Goal: Information Seeking & Learning: Learn about a topic

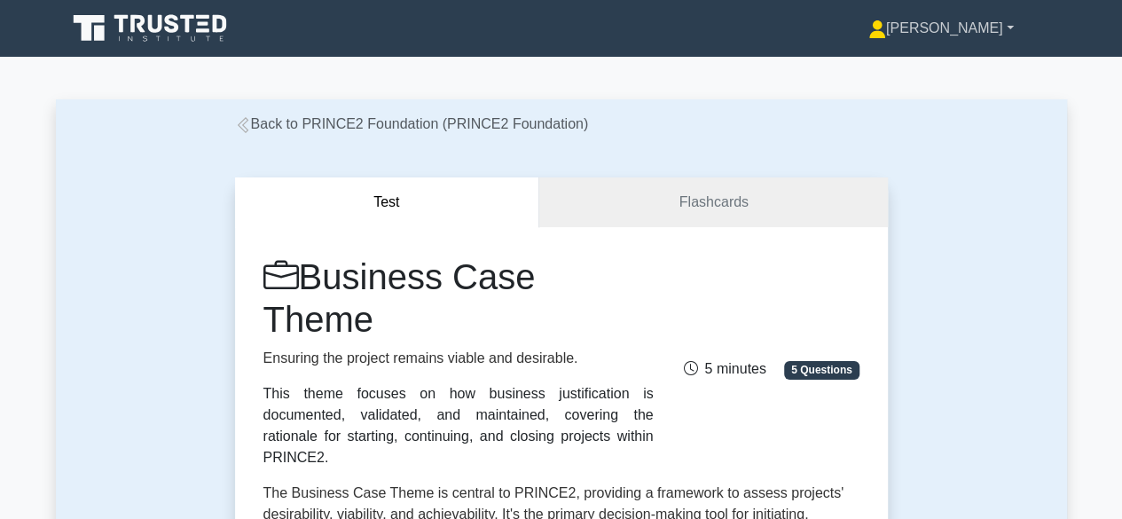
click at [978, 35] on link "[PERSON_NAME]" at bounding box center [941, 28] width 231 height 35
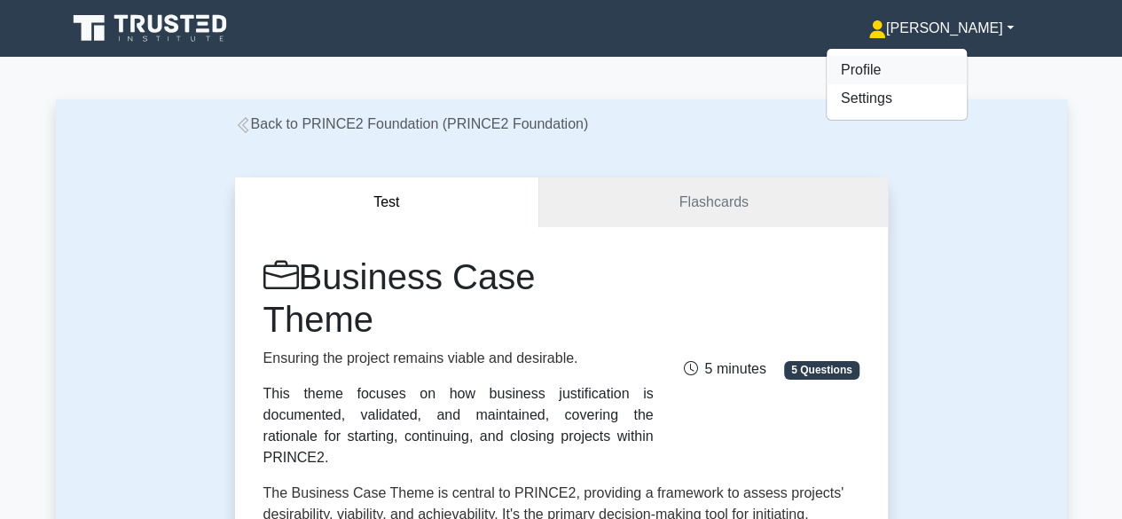
click at [947, 64] on link "Profile" at bounding box center [896, 70] width 140 height 28
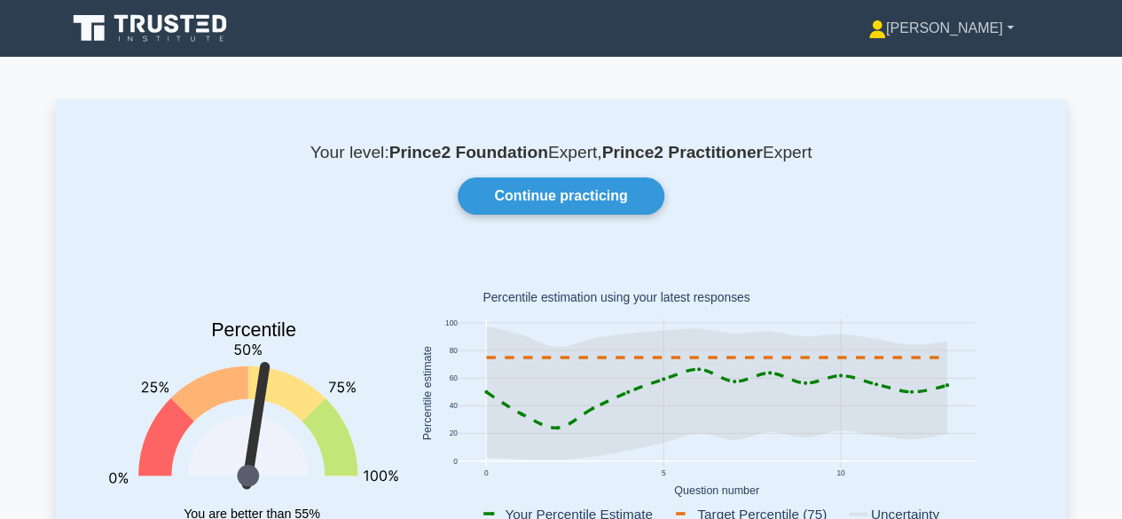
click at [1004, 27] on link "[PERSON_NAME]" at bounding box center [941, 28] width 231 height 35
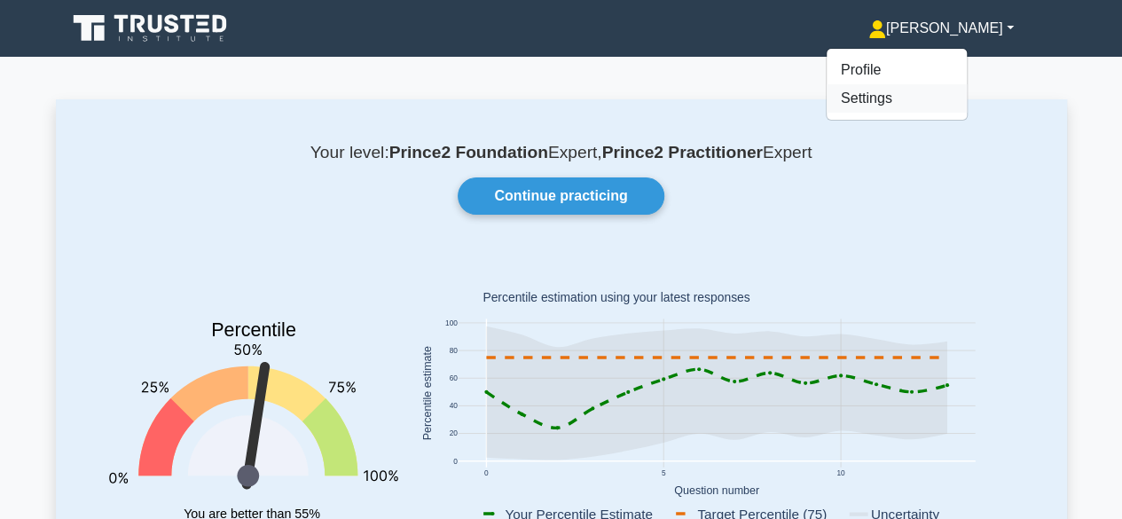
click at [939, 103] on link "Settings" at bounding box center [896, 98] width 140 height 28
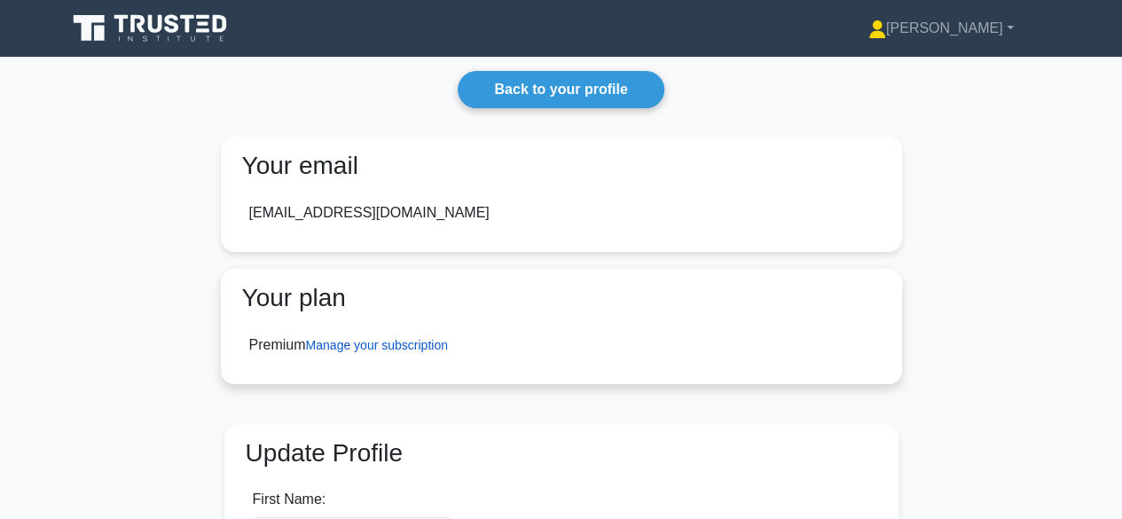
click at [417, 344] on link "Manage your subscription" at bounding box center [377, 345] width 142 height 14
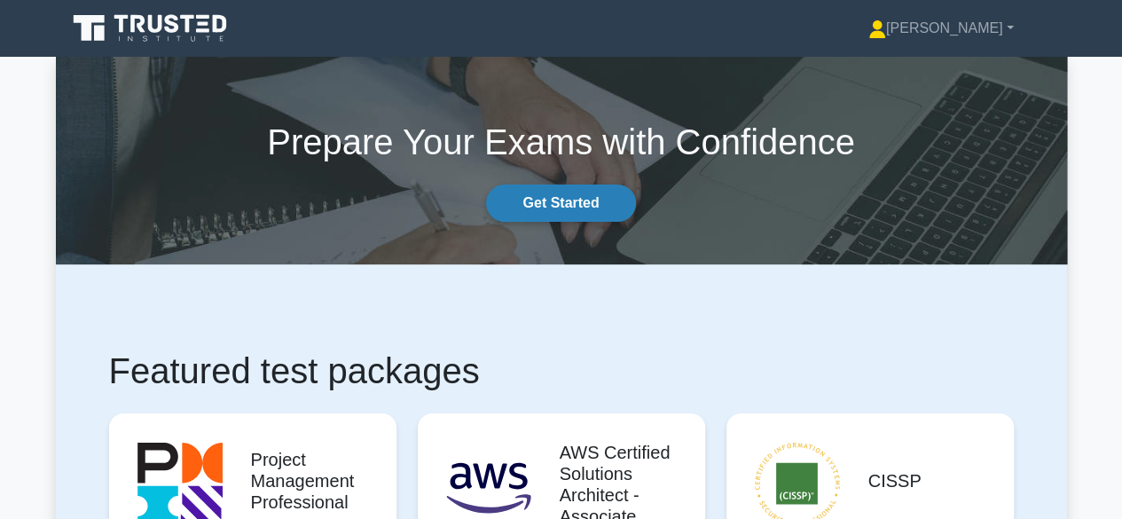
click at [578, 215] on link "Get Started" at bounding box center [560, 202] width 149 height 37
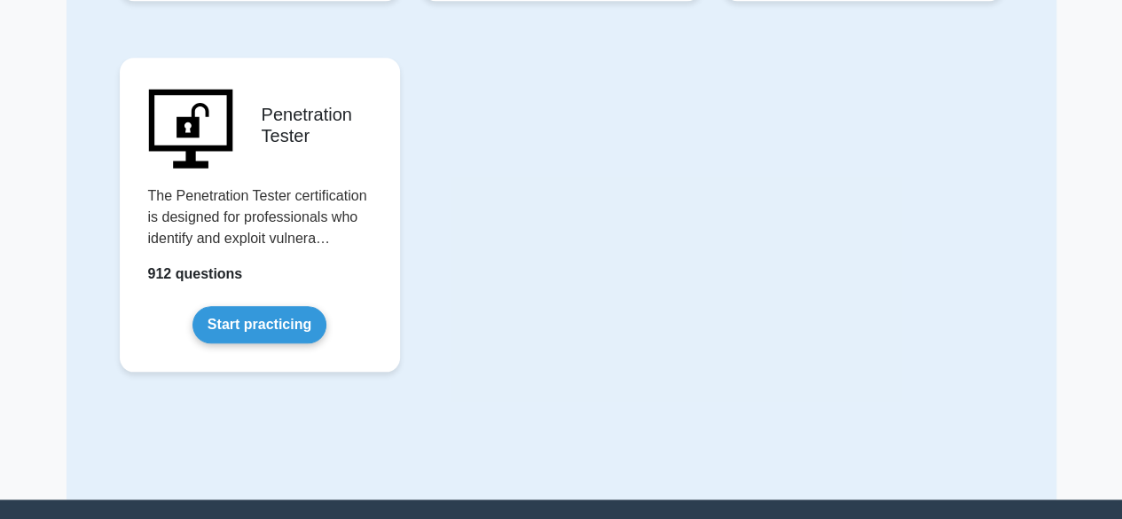
scroll to position [4251, 0]
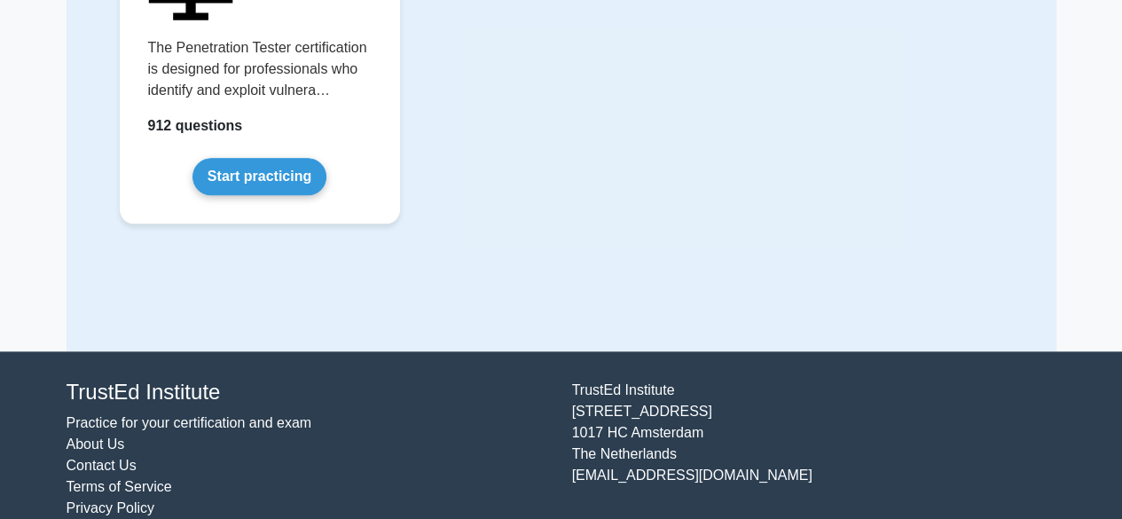
click at [818, 439] on div "TrustEd Institute Kerkstraat 310 1017 HC Amsterdam The Netherlands support@trus…" at bounding box center [813, 449] width 505 height 139
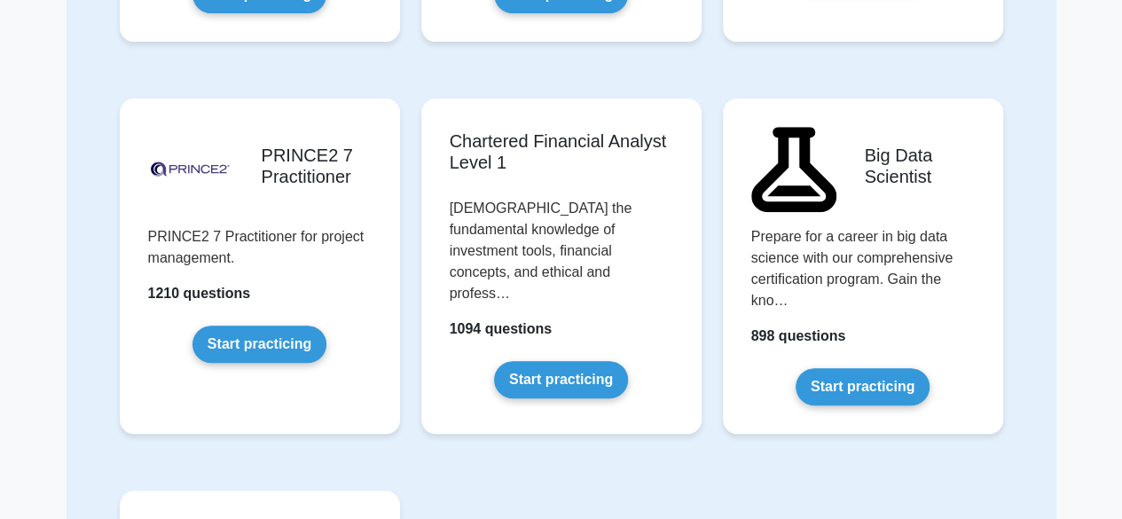
scroll to position [3648, 0]
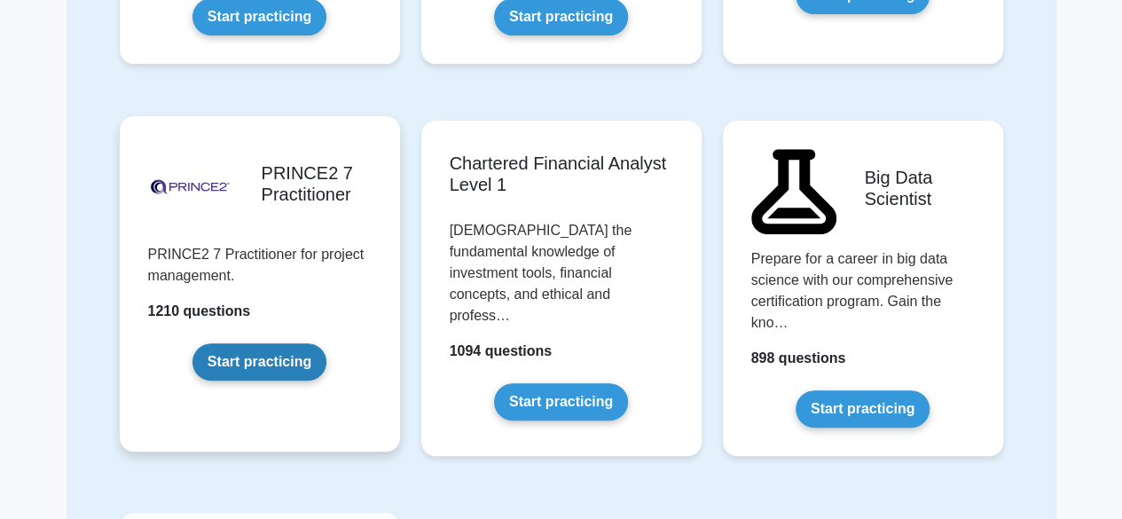
click at [259, 343] on link "Start practicing" at bounding box center [259, 361] width 134 height 37
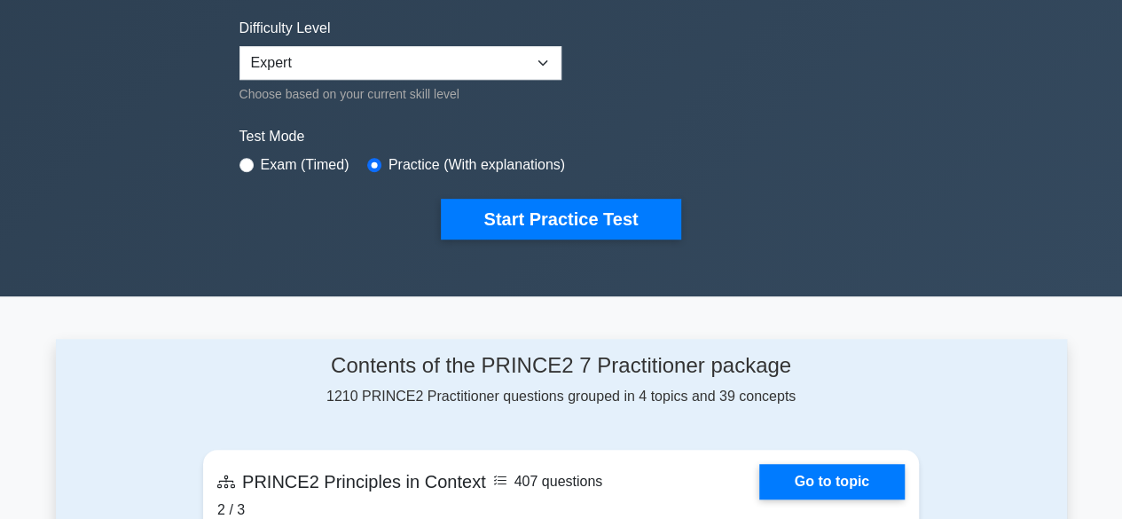
scroll to position [461, 0]
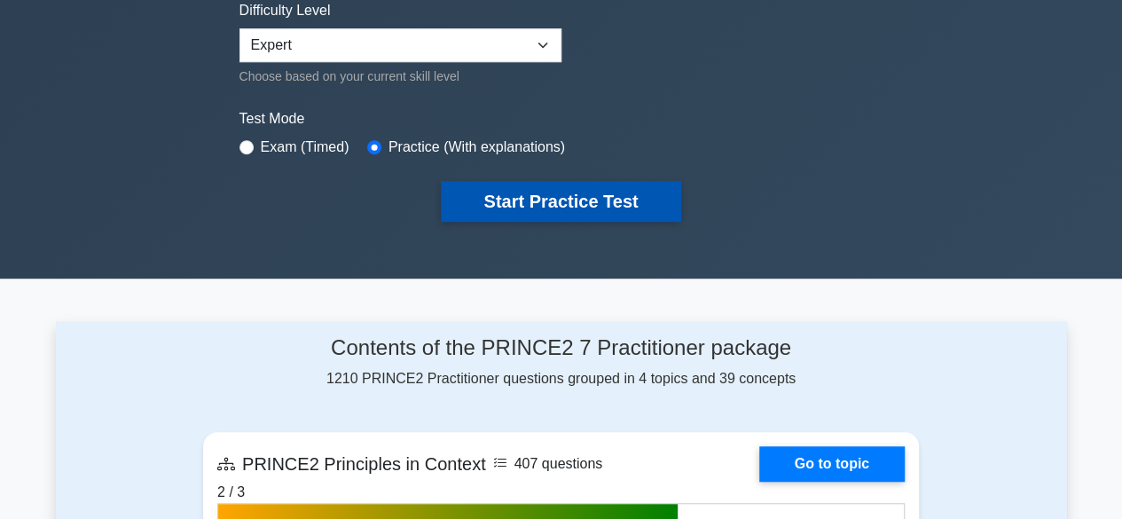
click at [608, 188] on button "Start Practice Test" at bounding box center [560, 201] width 239 height 41
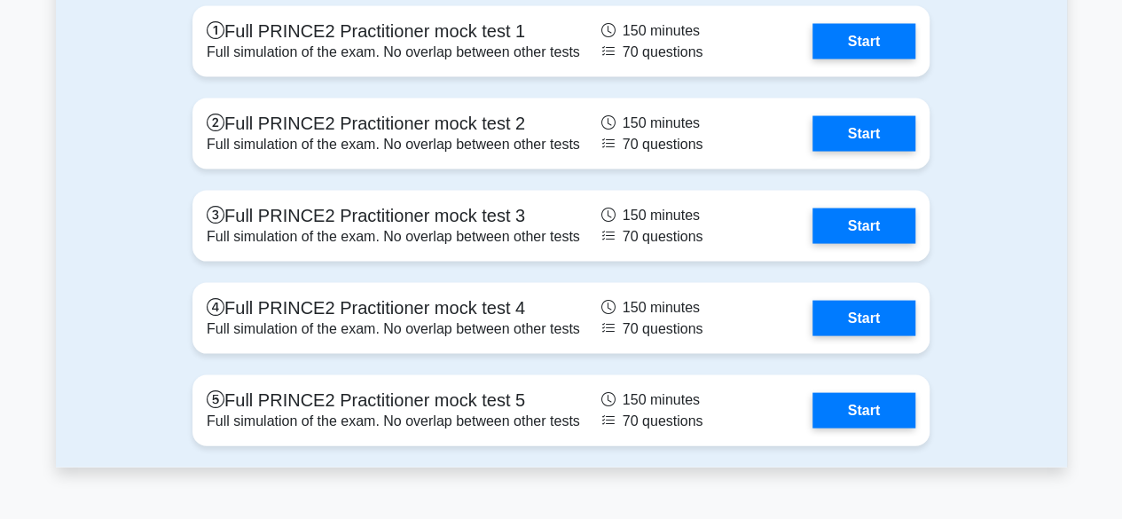
scroll to position [1702, 0]
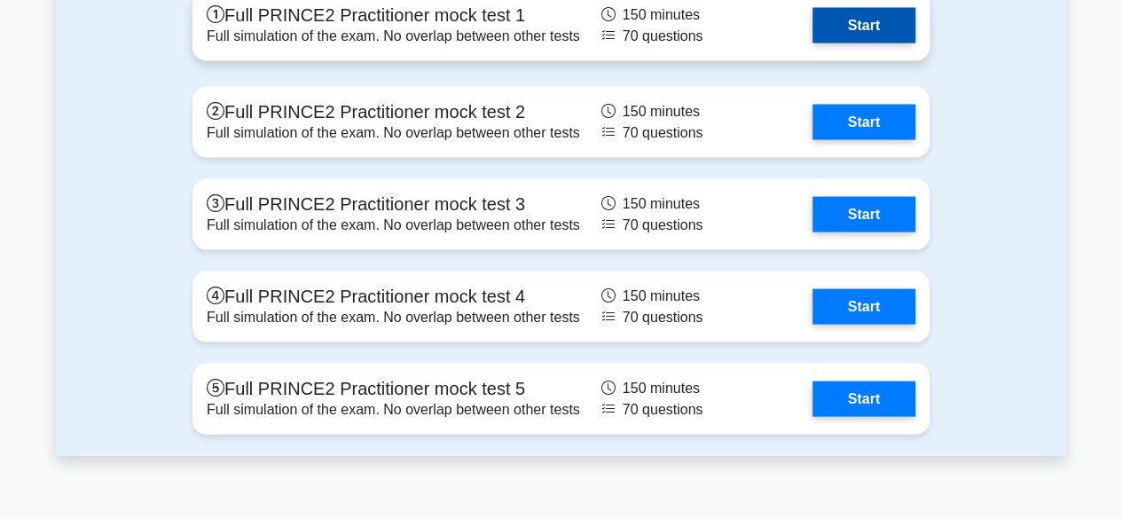
click at [894, 15] on link "Start" at bounding box center [863, 25] width 103 height 35
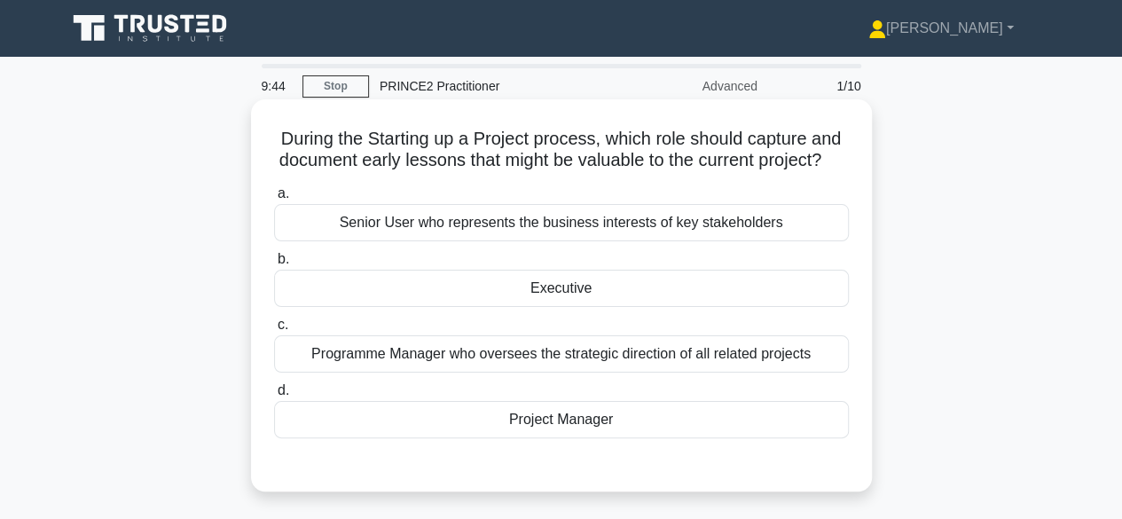
click at [581, 438] on div "Project Manager" at bounding box center [561, 419] width 575 height 37
click at [274, 396] on input "d. Project Manager" at bounding box center [274, 391] width 0 height 12
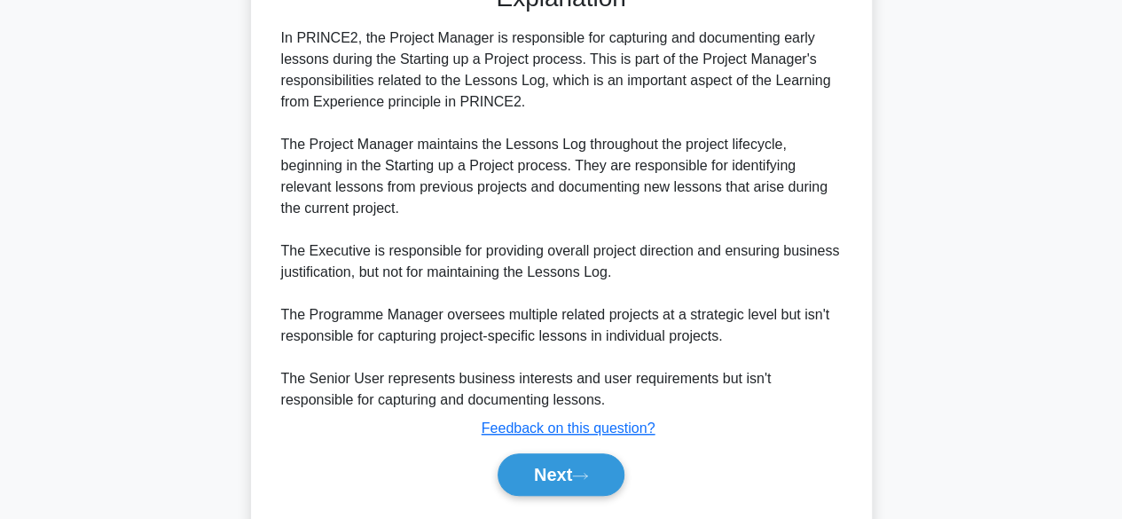
scroll to position [551, 0]
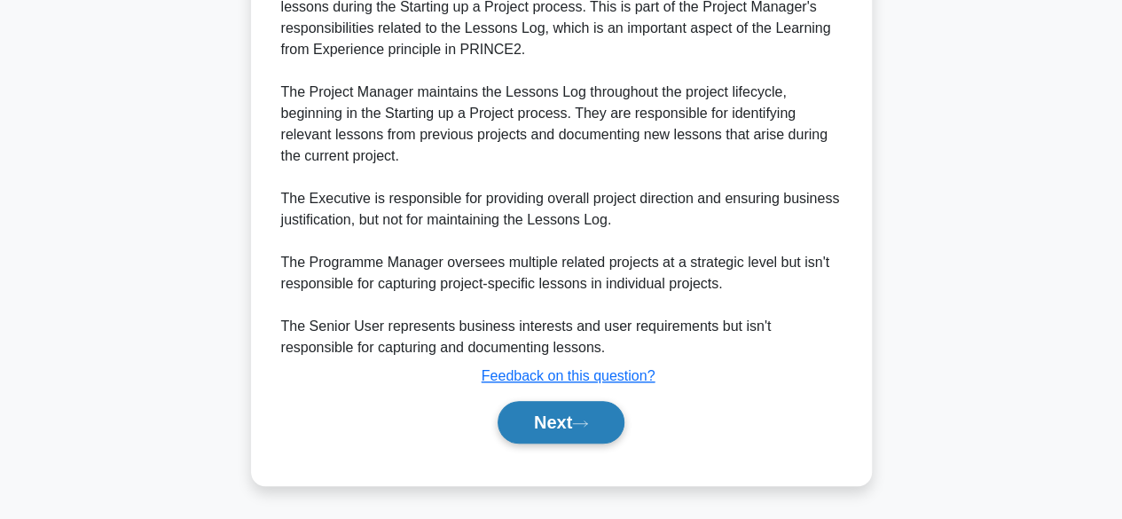
click at [568, 426] on button "Next" at bounding box center [560, 422] width 127 height 43
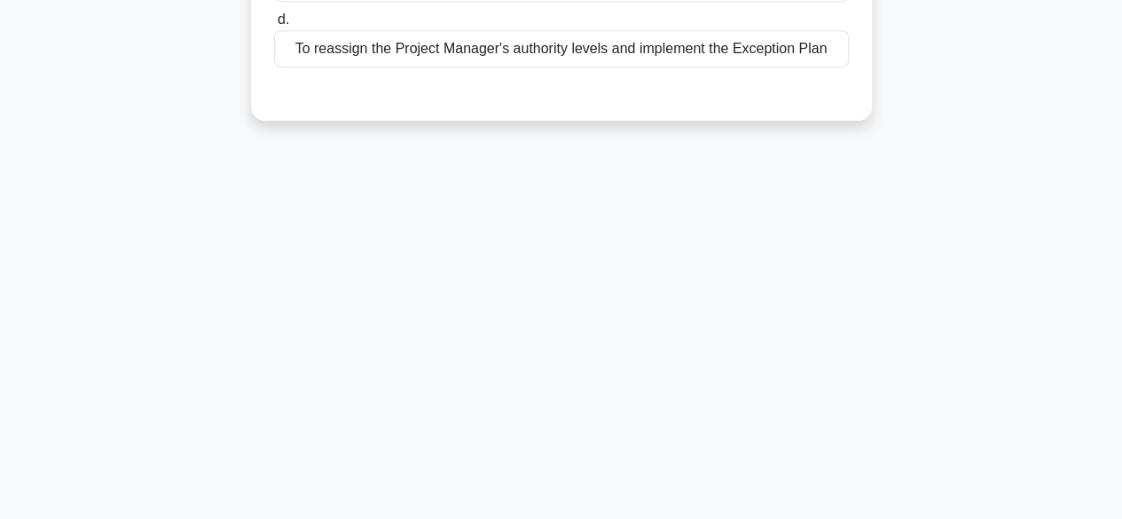
scroll to position [0, 0]
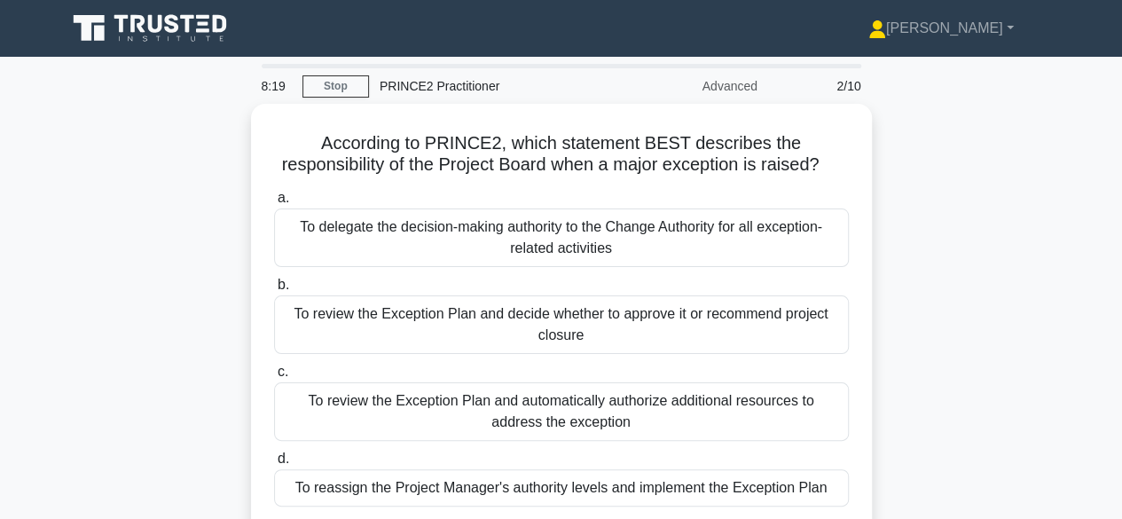
drag, startPoint x: 697, startPoint y: 196, endPoint x: 892, endPoint y: 454, distance: 323.5
click at [892, 454] on div "According to PRINCE2, which statement BEST describes the responsibility of the …" at bounding box center [561, 342] width 1011 height 477
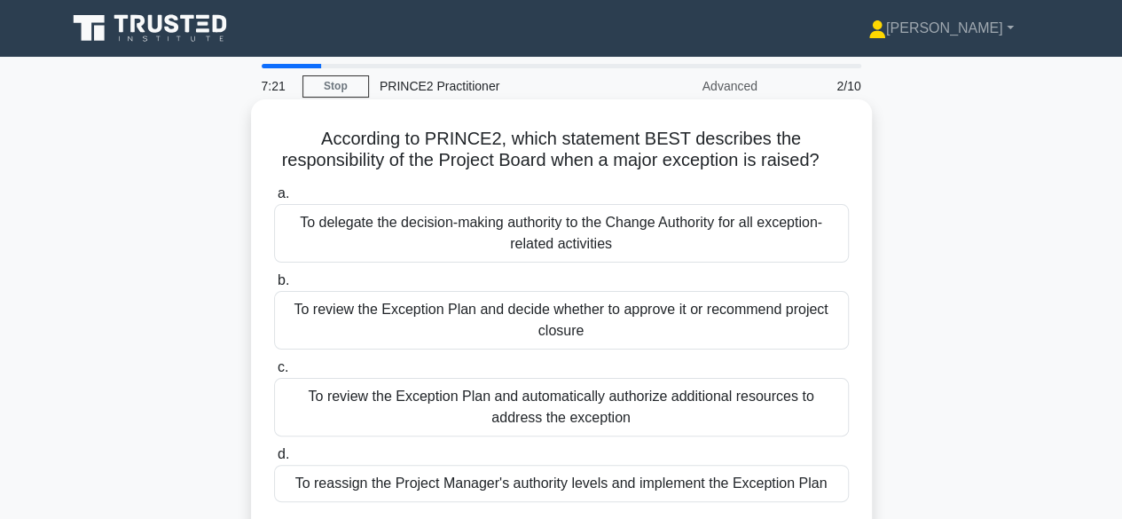
click at [497, 318] on div "To review the Exception Plan and decide whether to approve it or recommend proj…" at bounding box center [561, 320] width 575 height 59
click at [274, 286] on input "b. To review the Exception Plan and decide whether to approve it or recommend p…" at bounding box center [274, 281] width 0 height 12
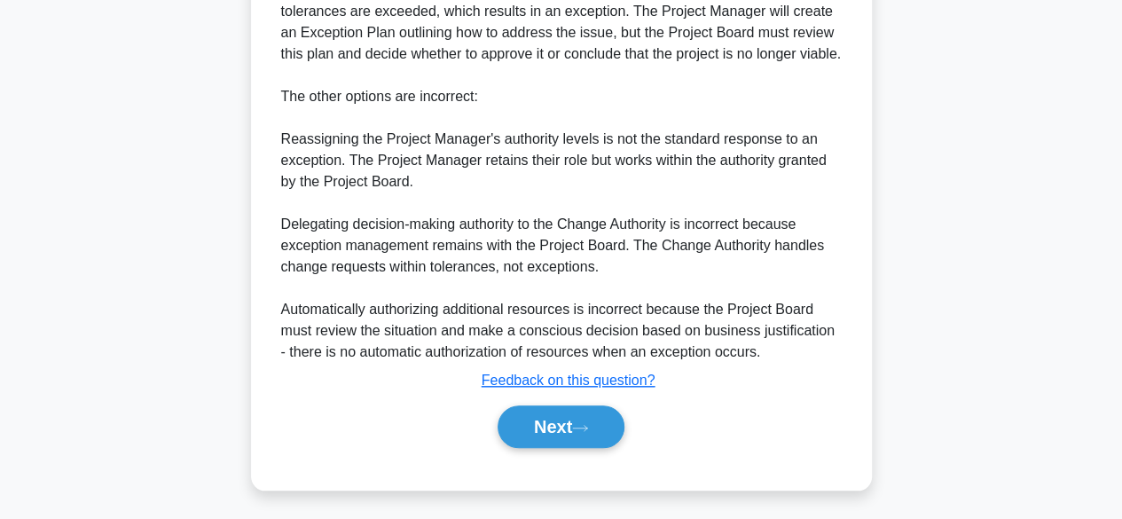
scroll to position [700, 0]
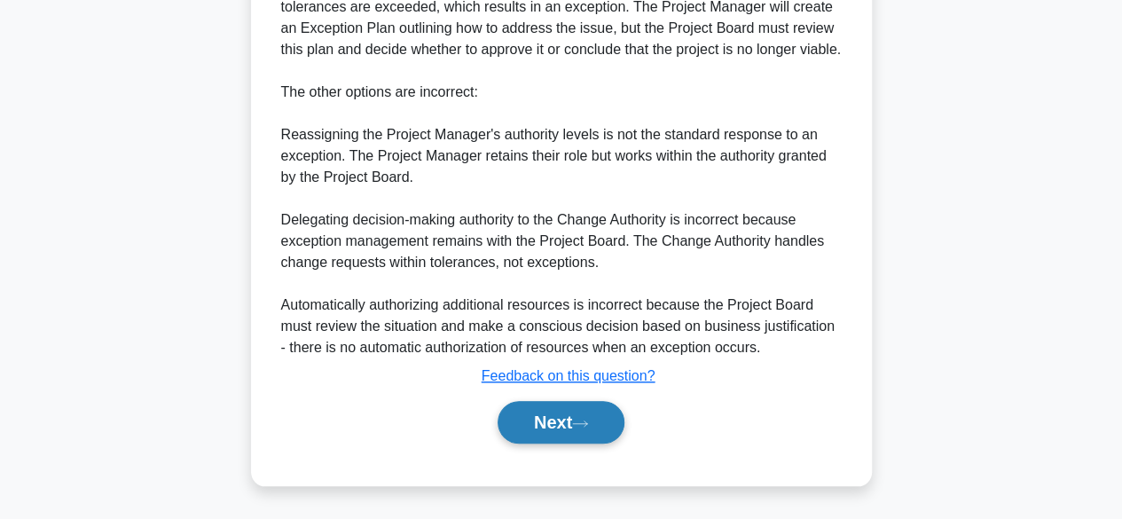
click at [574, 415] on button "Next" at bounding box center [560, 422] width 127 height 43
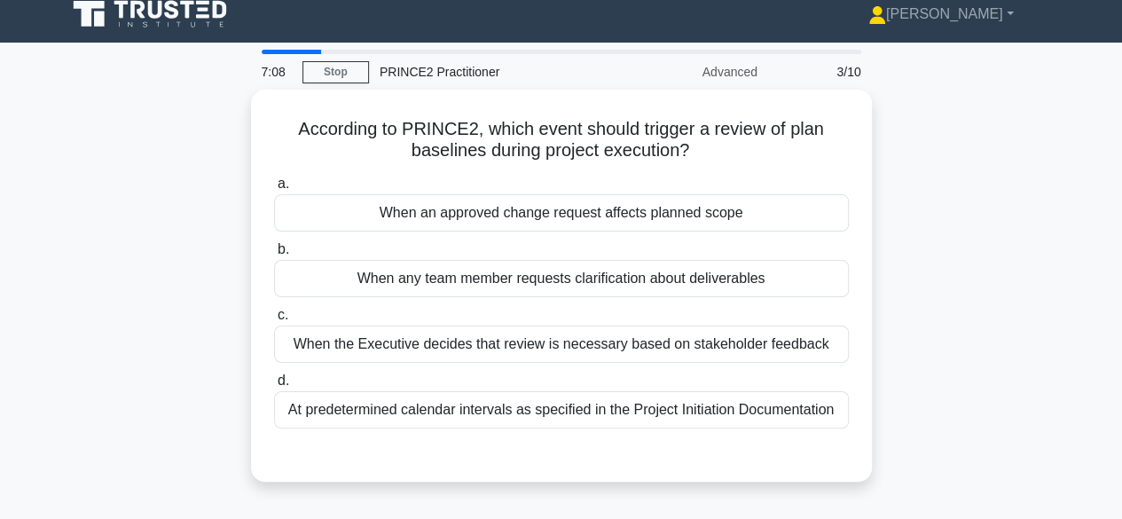
scroll to position [0, 0]
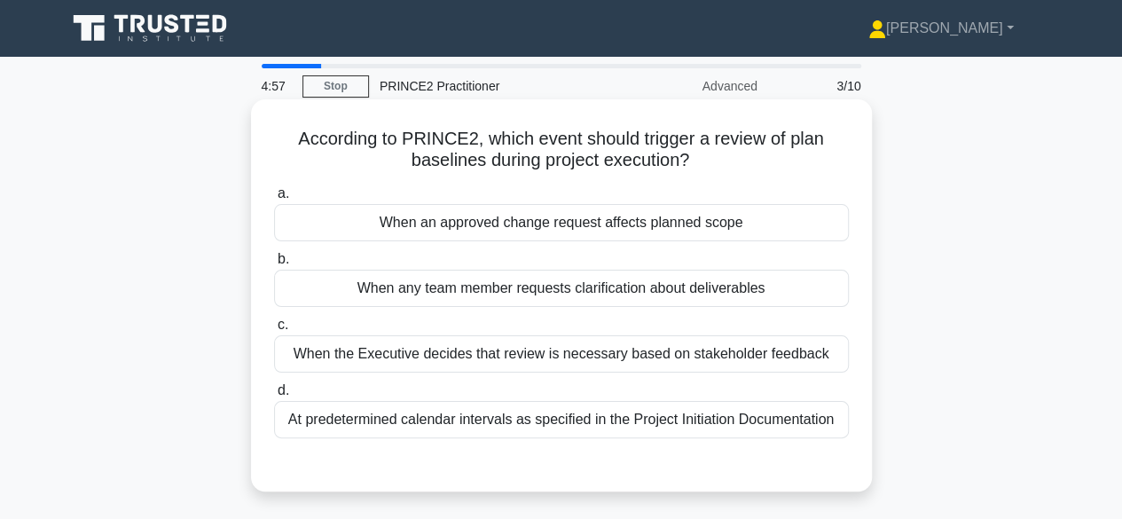
click at [612, 223] on div "When an approved change request affects planned scope" at bounding box center [561, 222] width 575 height 37
click at [274, 200] on input "a. When an approved change request affects planned scope" at bounding box center [274, 194] width 0 height 12
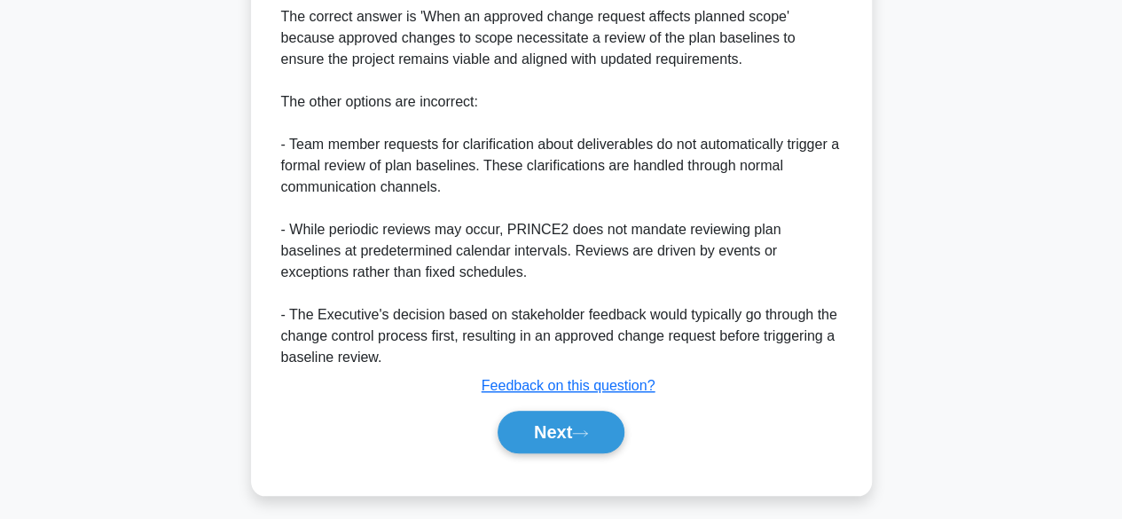
scroll to position [593, 0]
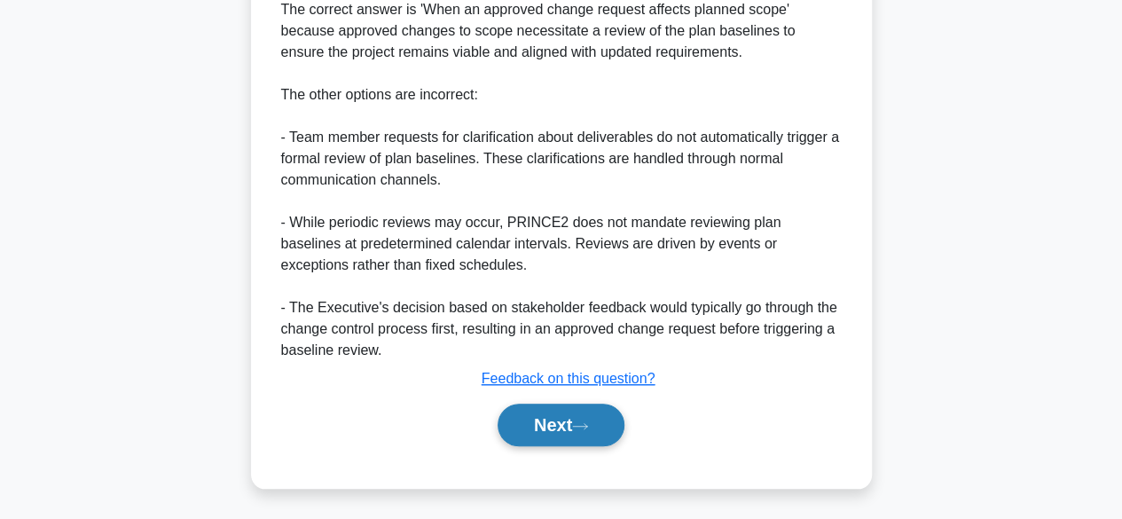
click at [550, 421] on button "Next" at bounding box center [560, 424] width 127 height 43
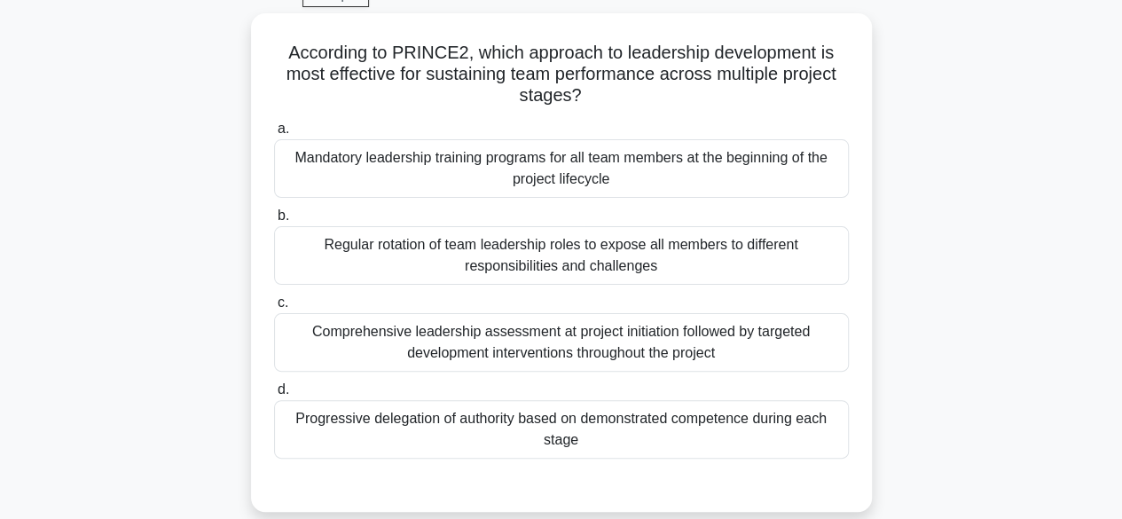
scroll to position [106, 0]
